Goal: Transaction & Acquisition: Purchase product/service

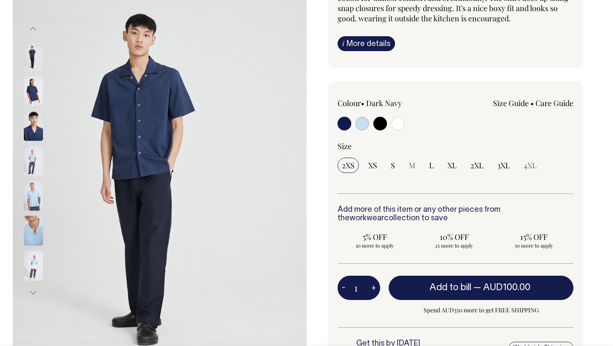
click at [28, 157] on img at bounding box center [33, 161] width 19 height 30
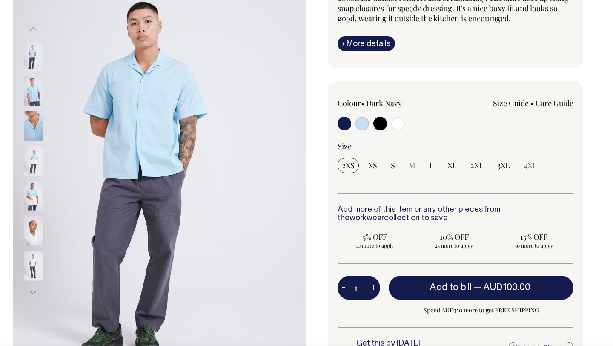
click at [29, 201] on img at bounding box center [33, 196] width 19 height 30
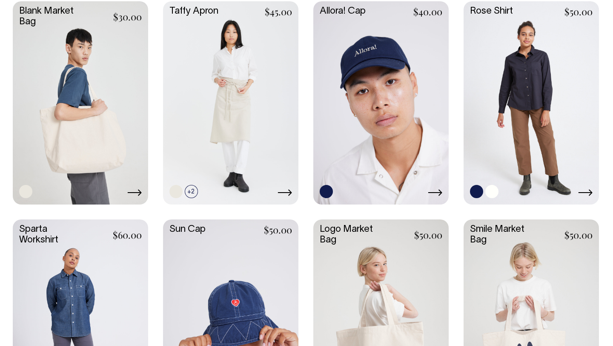
click at [543, 105] on link at bounding box center [531, 101] width 135 height 201
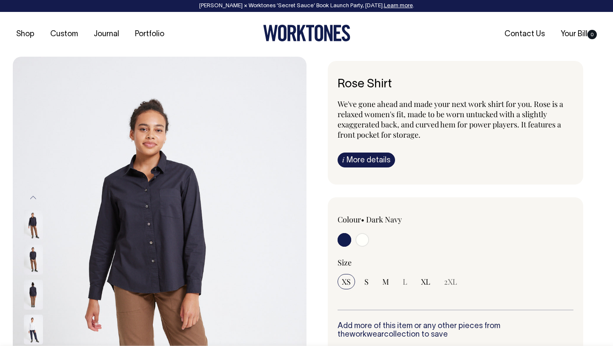
click at [26, 328] on img at bounding box center [33, 330] width 19 height 30
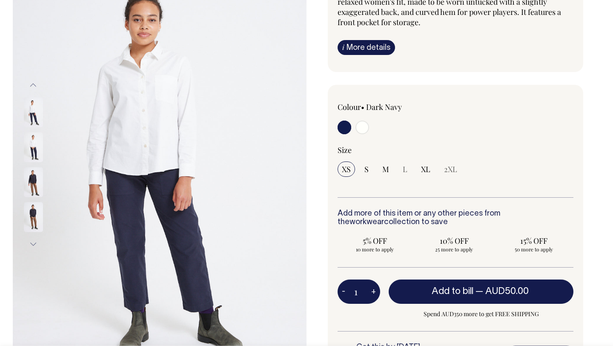
scroll to position [113, 0]
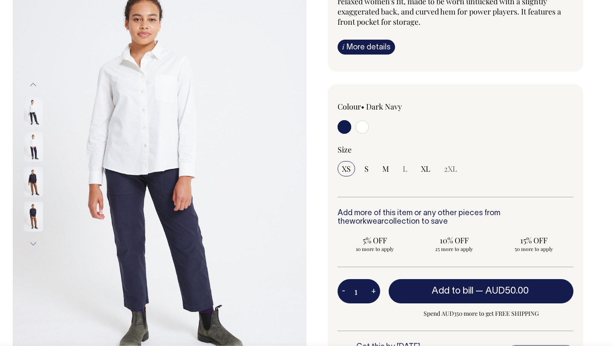
click at [40, 146] on img at bounding box center [33, 147] width 19 height 30
click at [35, 121] on img at bounding box center [33, 112] width 19 height 30
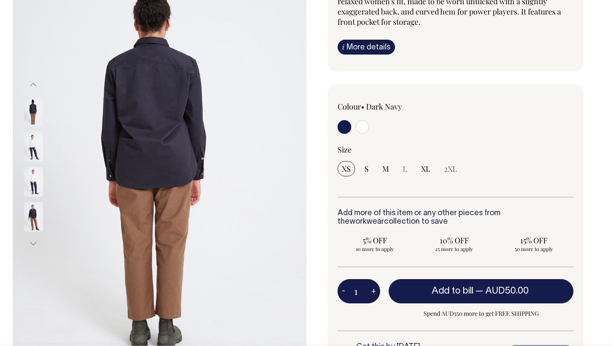
click at [365, 127] on input "radio" at bounding box center [363, 127] width 14 height 14
radio input "true"
select select "Off-White"
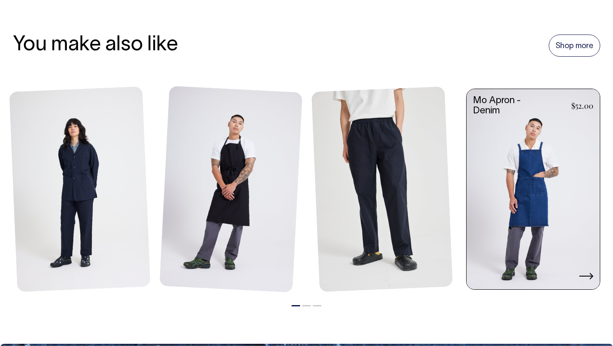
scroll to position [611, 0]
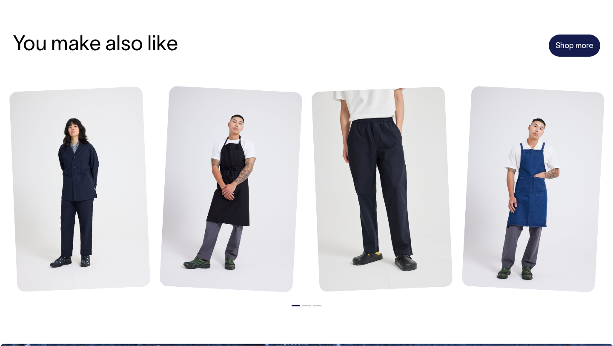
click at [584, 46] on link "Shop more" at bounding box center [575, 46] width 52 height 22
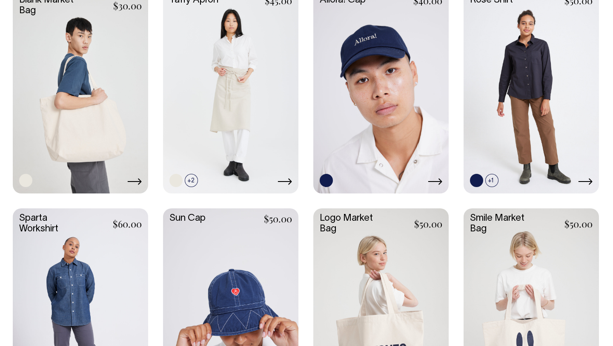
scroll to position [1306, 0]
